Goal: Navigation & Orientation: Find specific page/section

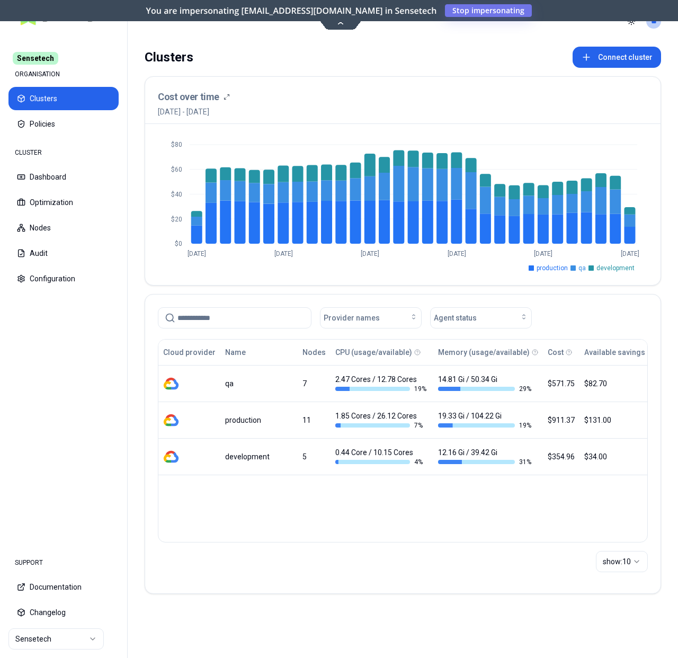
click at [655, 132] on div "$0 $20 $40 $60 $80 [DATE] Sep [DATE] Sep [DATE] [DATE] production qa development" at bounding box center [402, 204] width 515 height 161
